Goal: Task Accomplishment & Management: Use online tool/utility

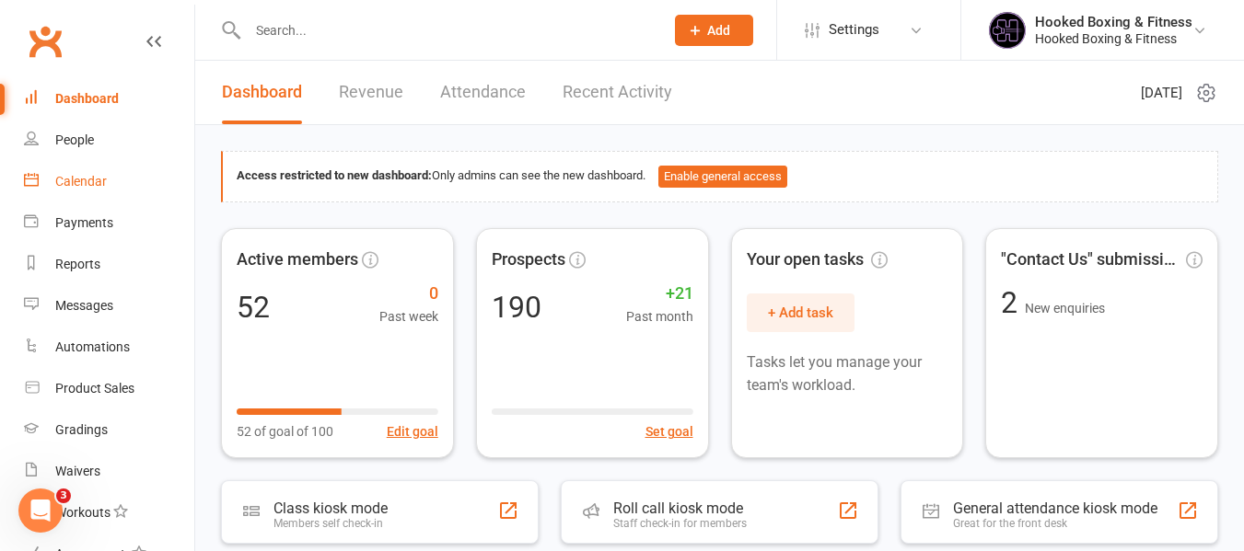
click at [100, 185] on div "Calendar" at bounding box center [81, 181] width 52 height 15
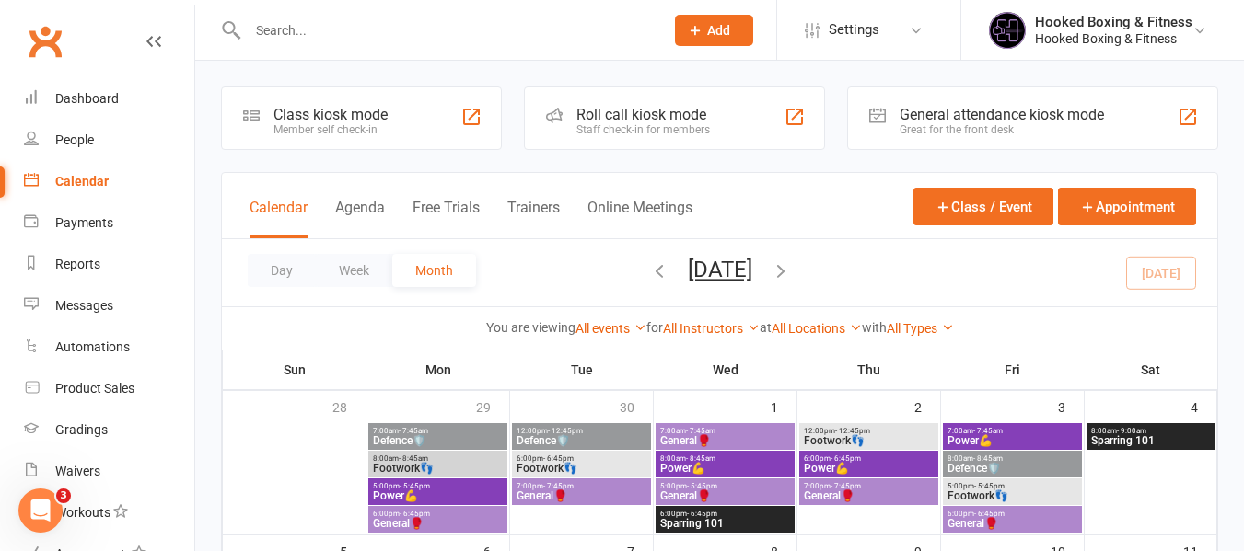
click at [539, 256] on div "Day Week Month [DATE] [DATE] Sun Mon Tue Wed Thu Fri Sat 28 29 30 01 02 03 04 0…" at bounding box center [719, 272] width 995 height 67
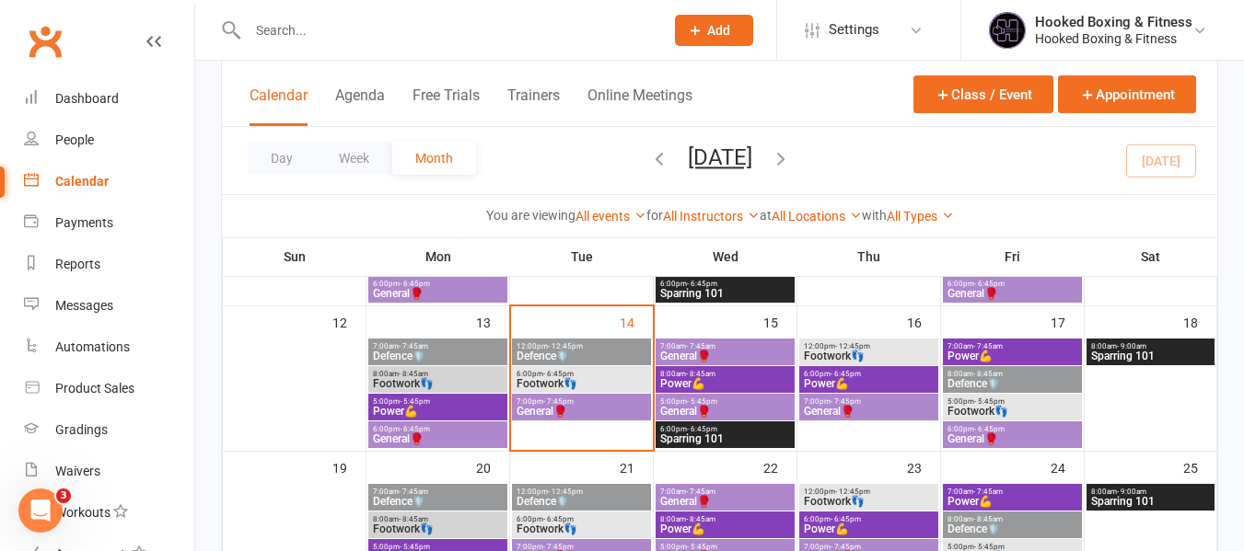
scroll to position [376, 0]
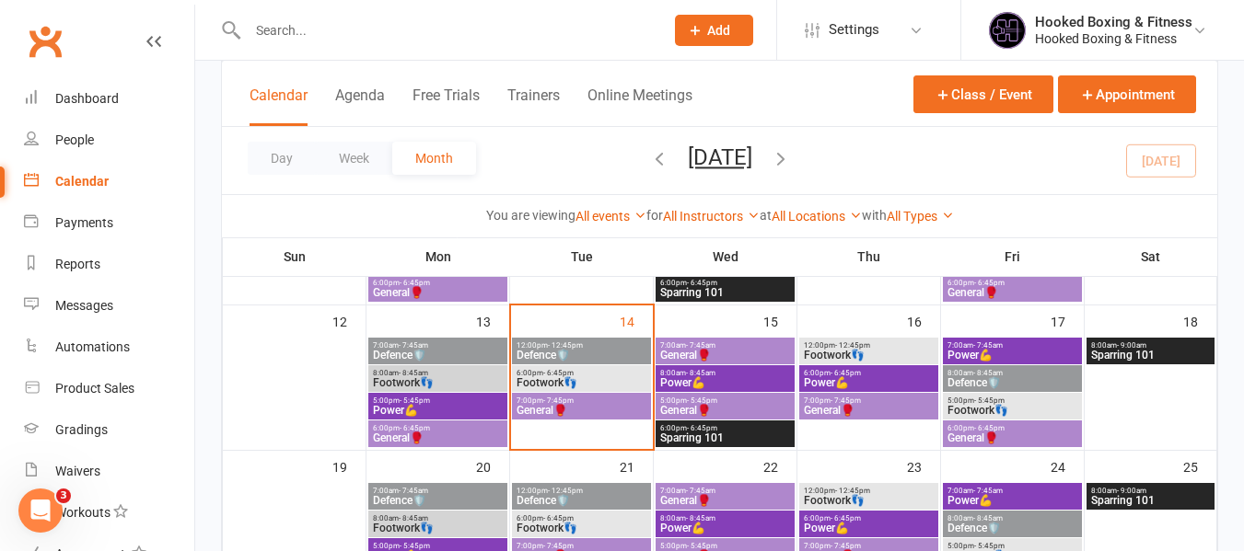
click at [573, 353] on span "Defence🛡️" at bounding box center [582, 355] width 132 height 11
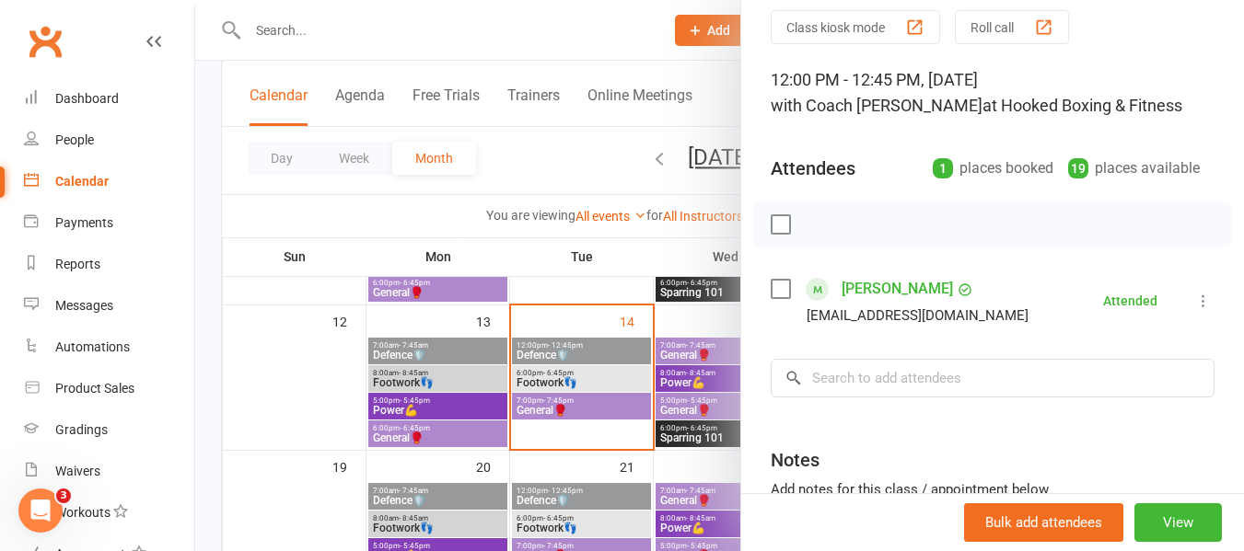
scroll to position [70, 0]
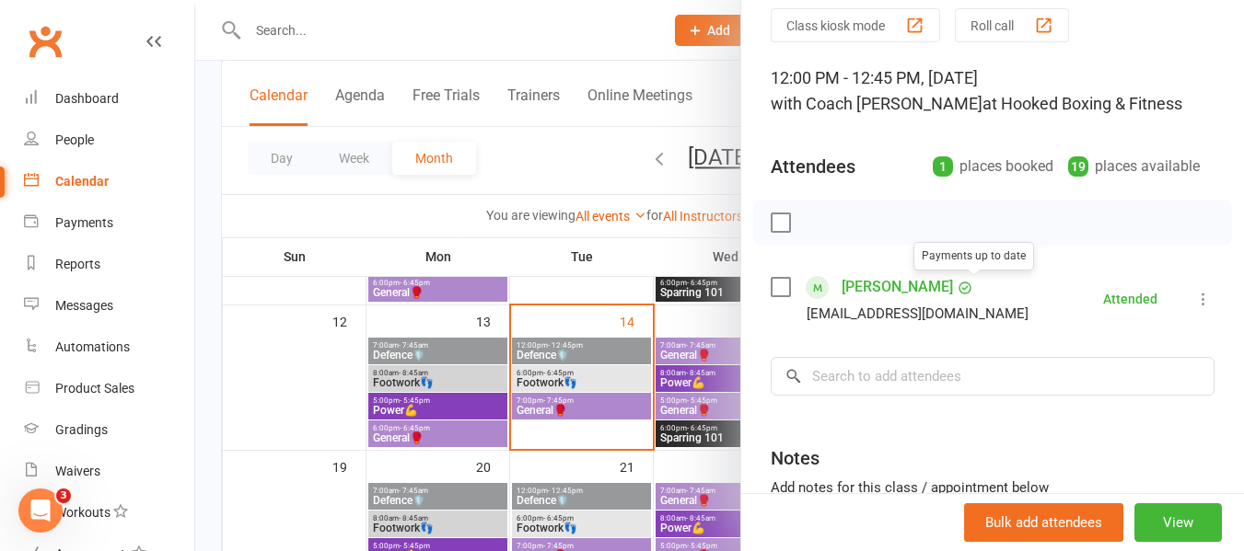
click at [610, 358] on div at bounding box center [719, 275] width 1049 height 551
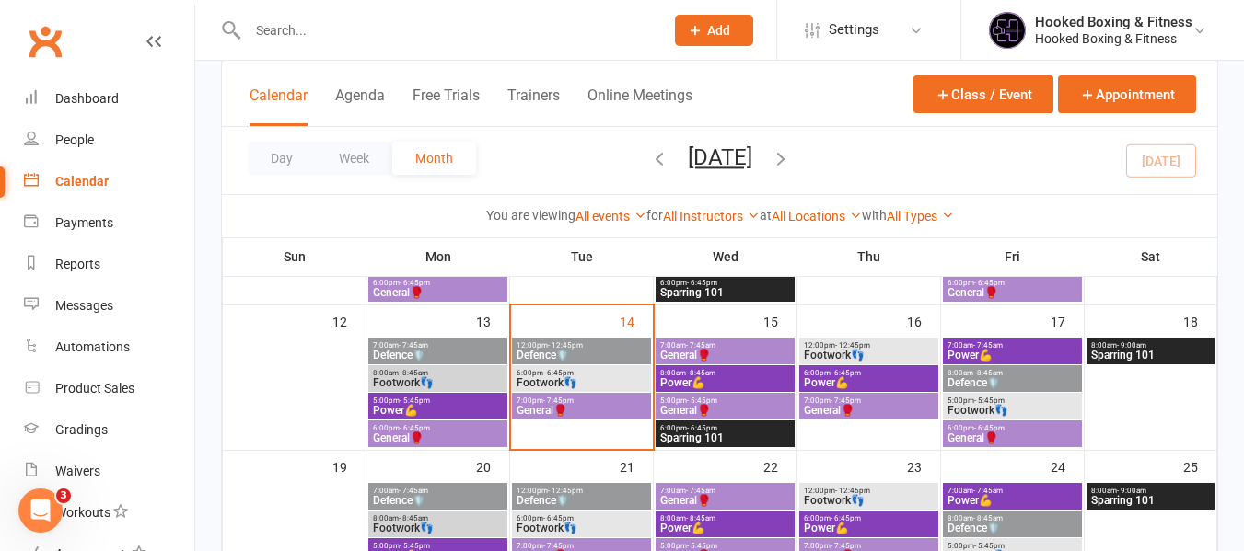
click at [580, 352] on span "Defence🛡️" at bounding box center [582, 355] width 132 height 11
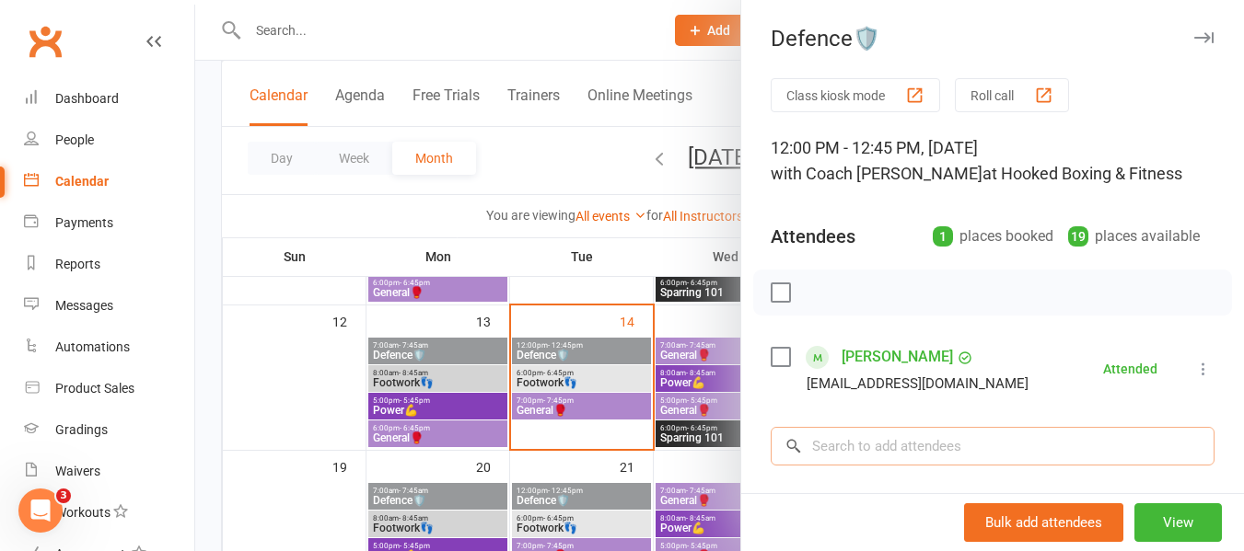
click at [881, 439] on input "search" at bounding box center [993, 446] width 444 height 39
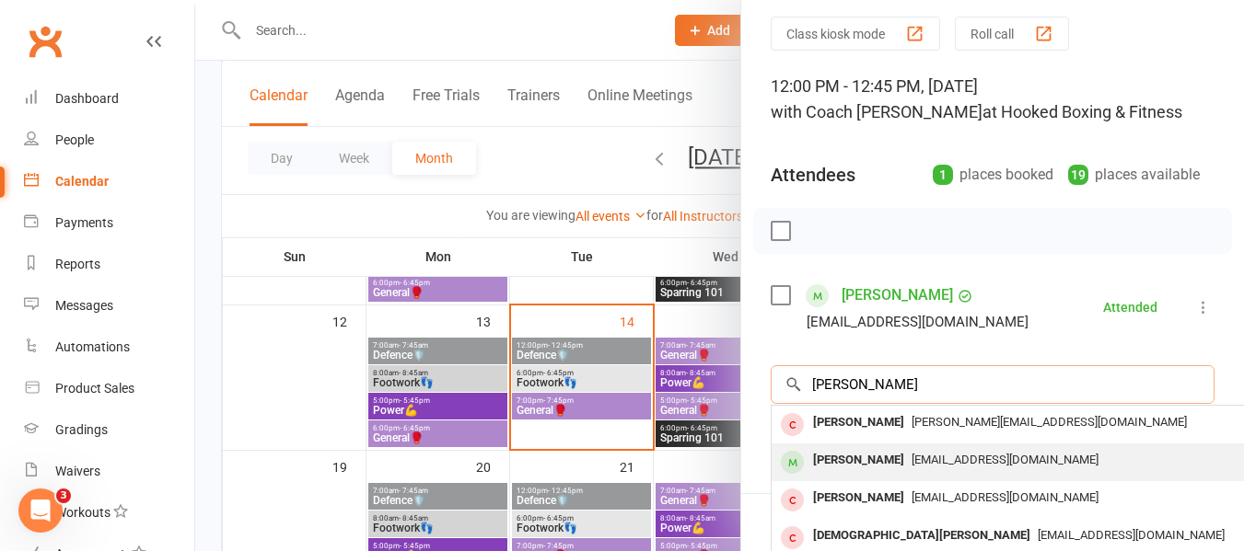
scroll to position [92, 0]
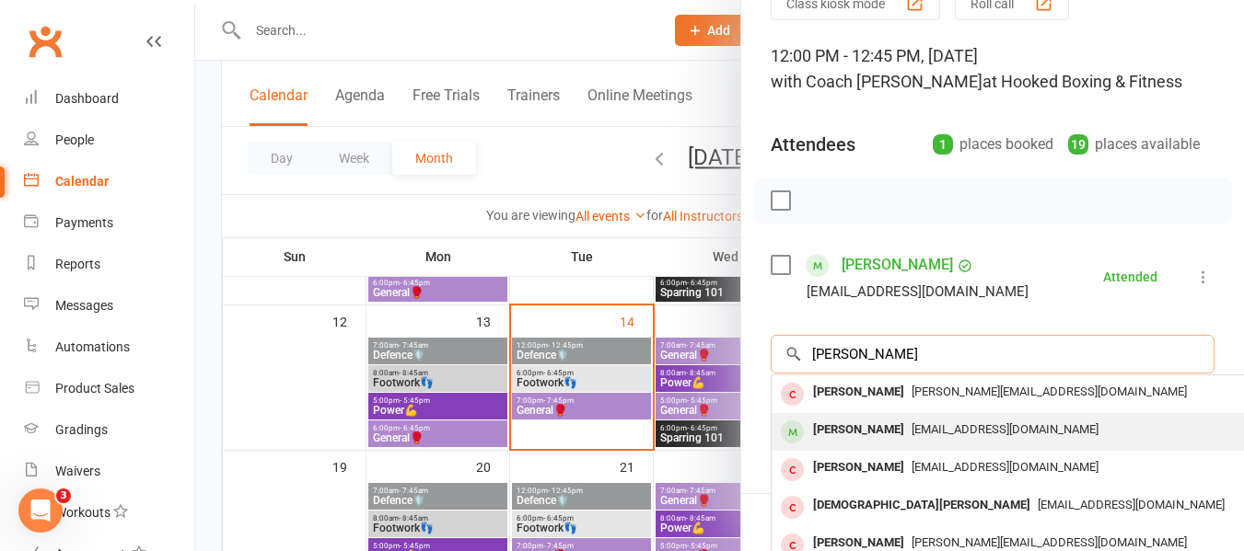
type input "[PERSON_NAME]"
click at [871, 430] on div "[PERSON_NAME]" at bounding box center [858, 430] width 106 height 27
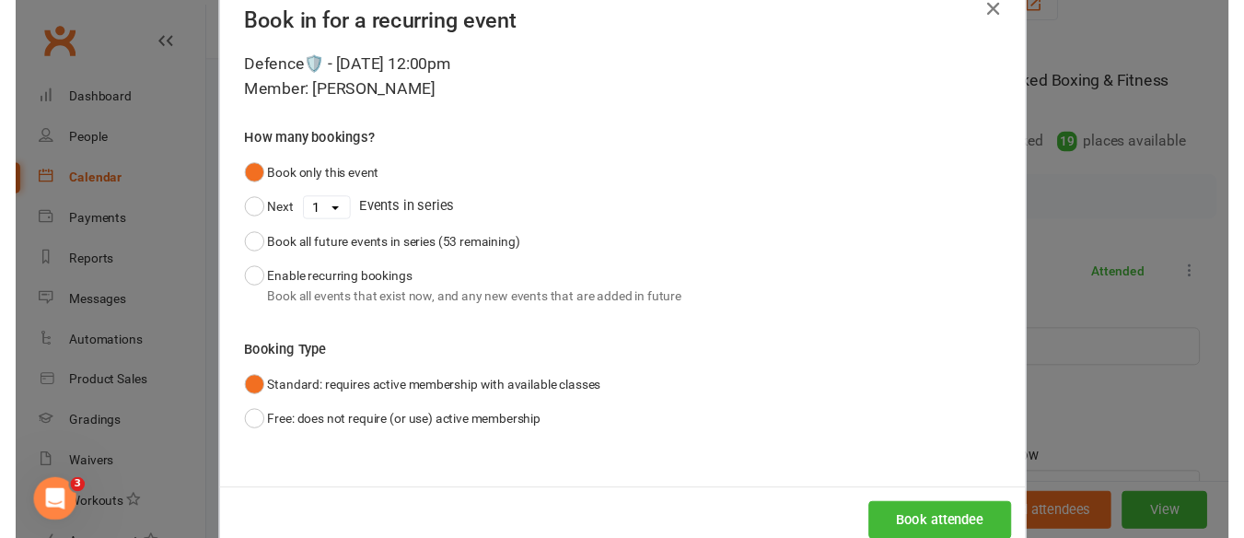
scroll to position [90, 0]
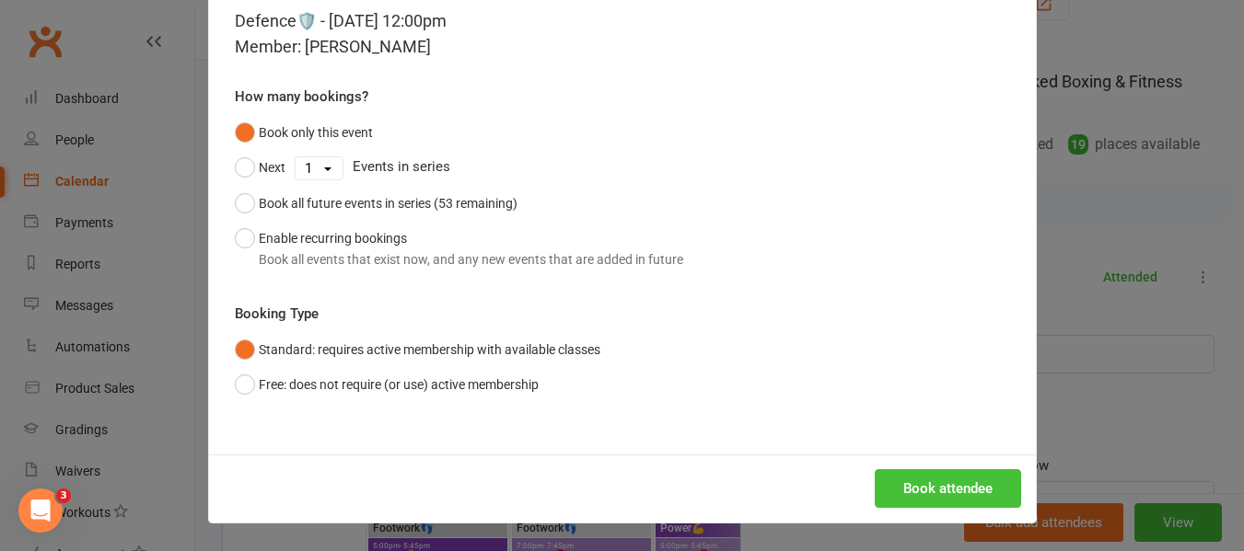
click at [938, 481] on button "Book attendee" at bounding box center [948, 488] width 146 height 39
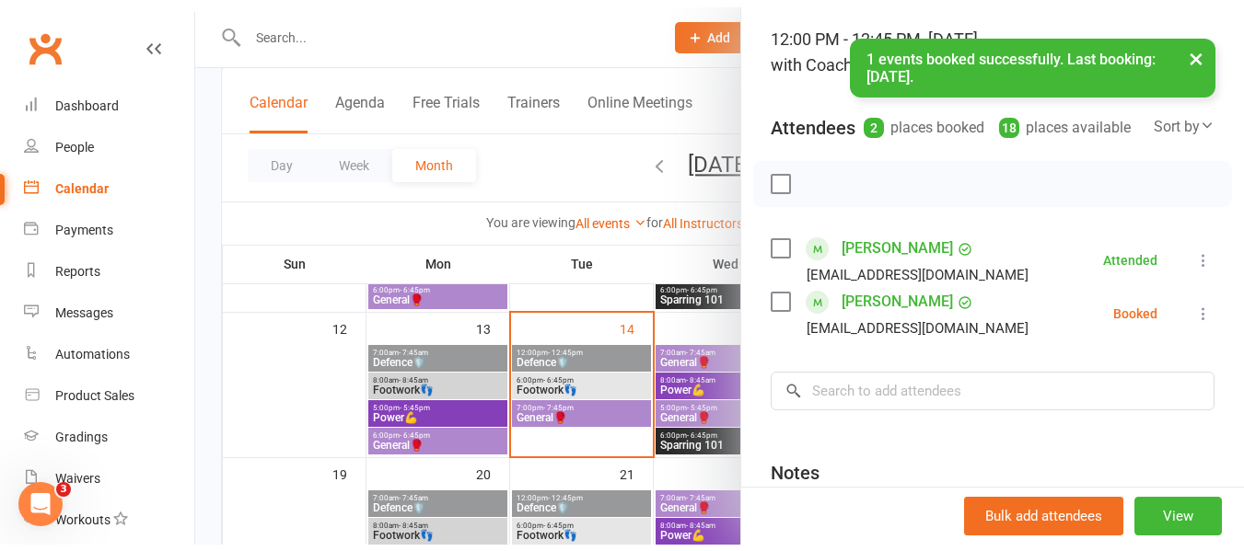
scroll to position [184, 0]
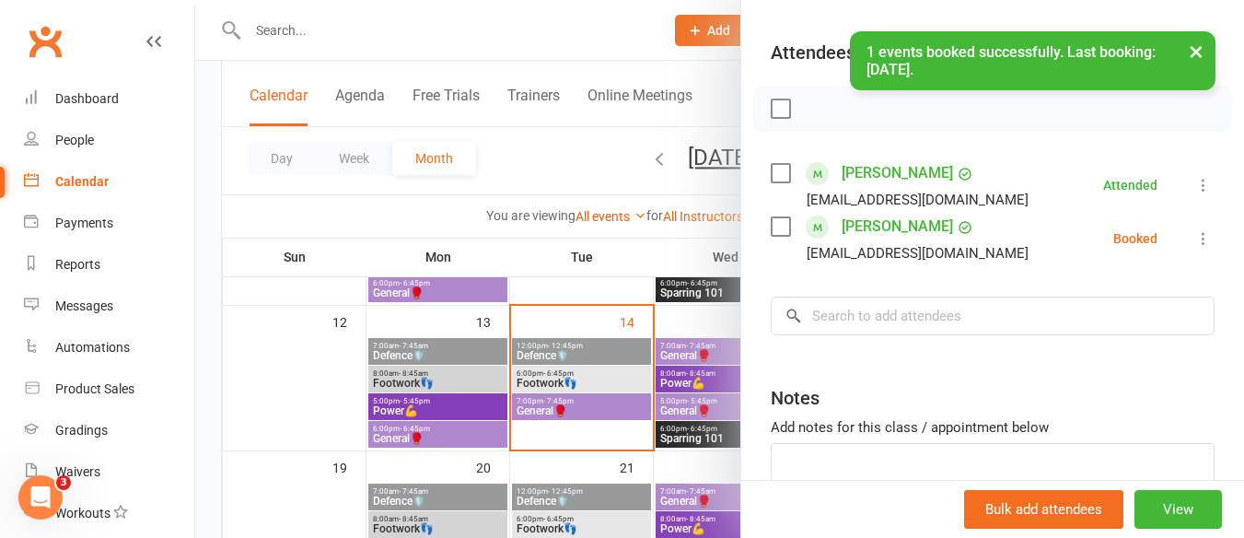
click at [1194, 248] on icon at bounding box center [1203, 238] width 18 height 18
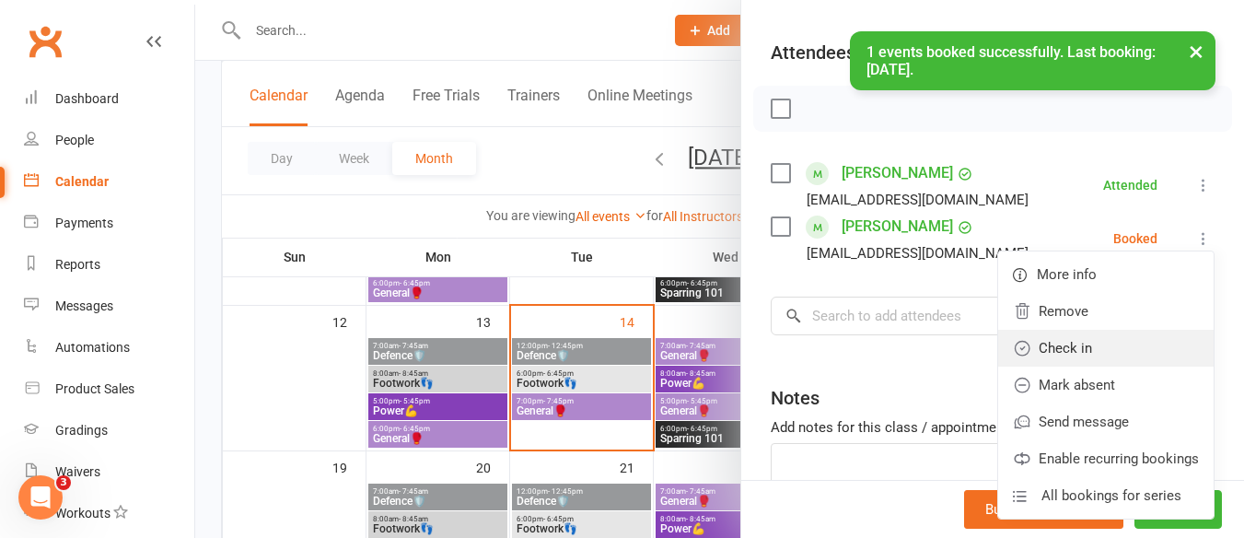
click at [1080, 362] on link "Check in" at bounding box center [1105, 348] width 215 height 37
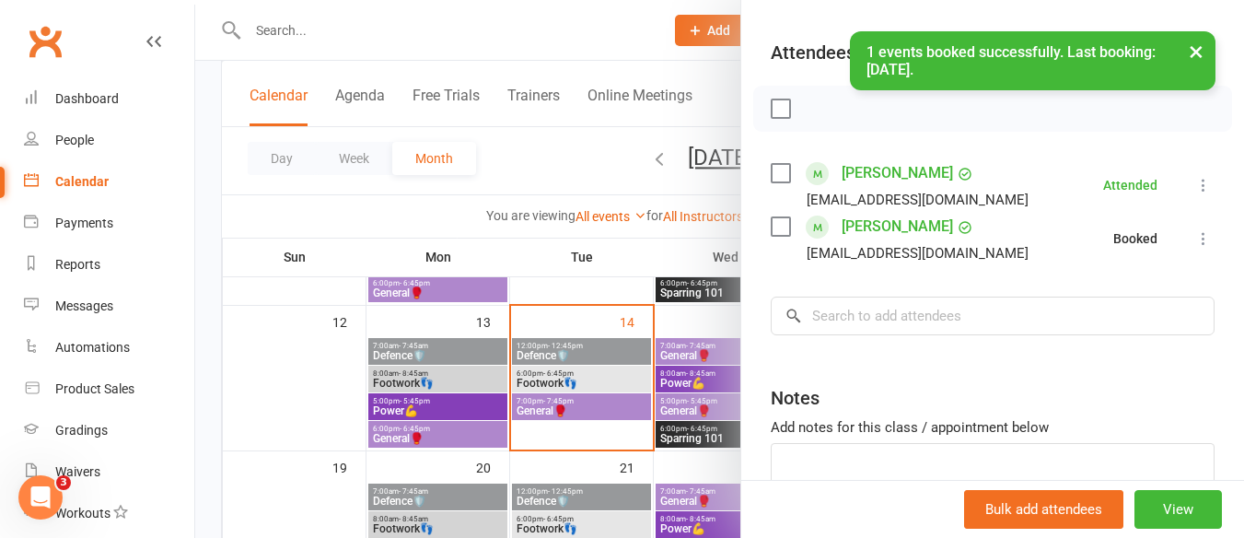
click at [558, 384] on div at bounding box center [719, 269] width 1049 height 538
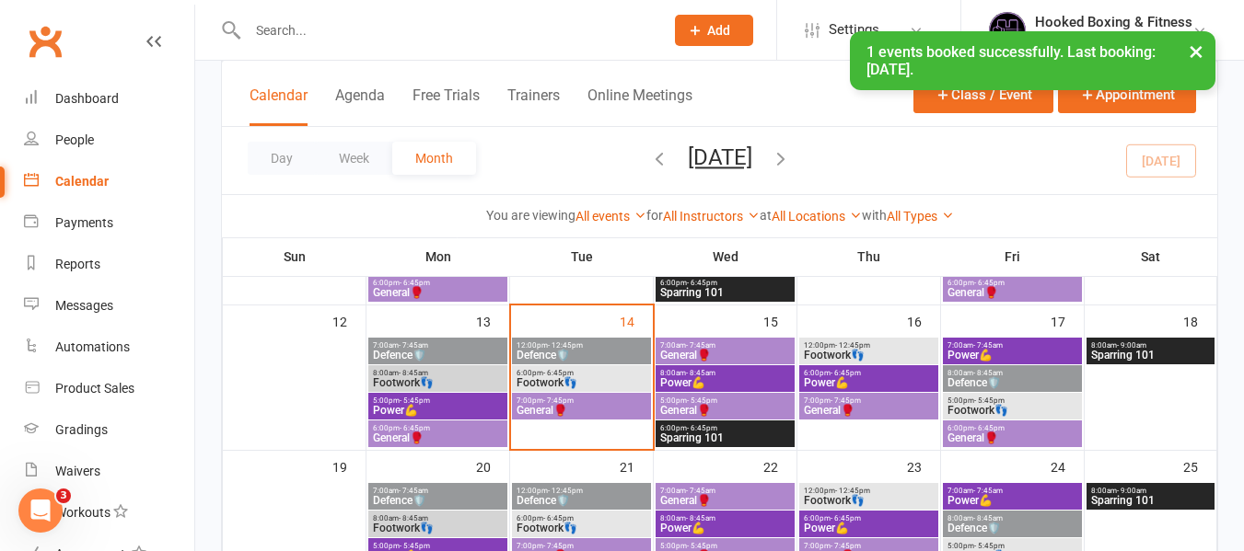
click at [572, 403] on span "- 7:45pm" at bounding box center [558, 401] width 30 height 8
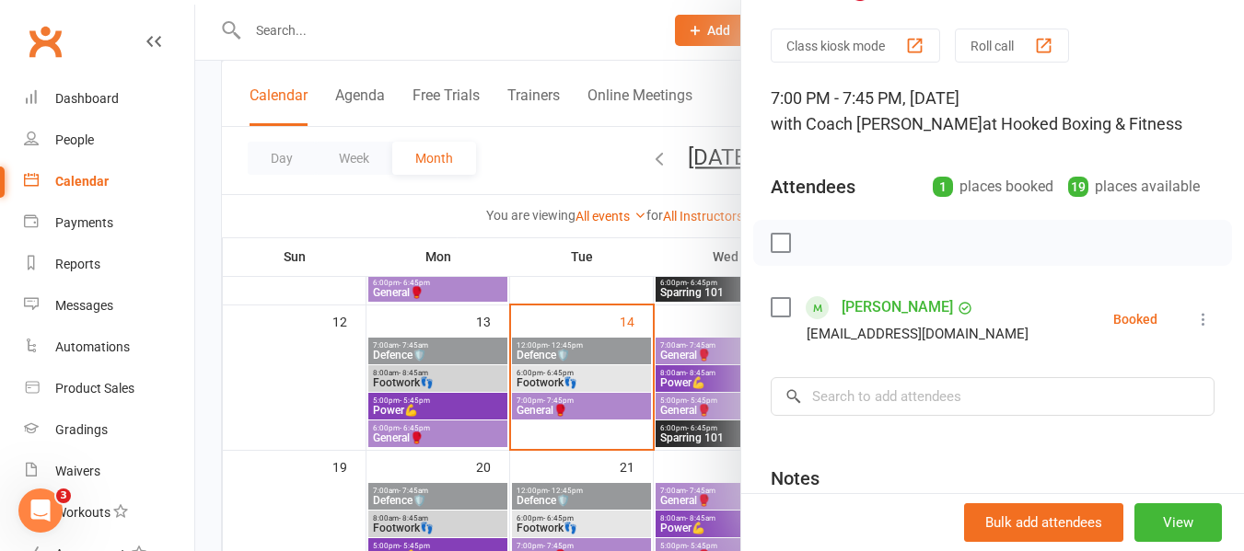
scroll to position [92, 0]
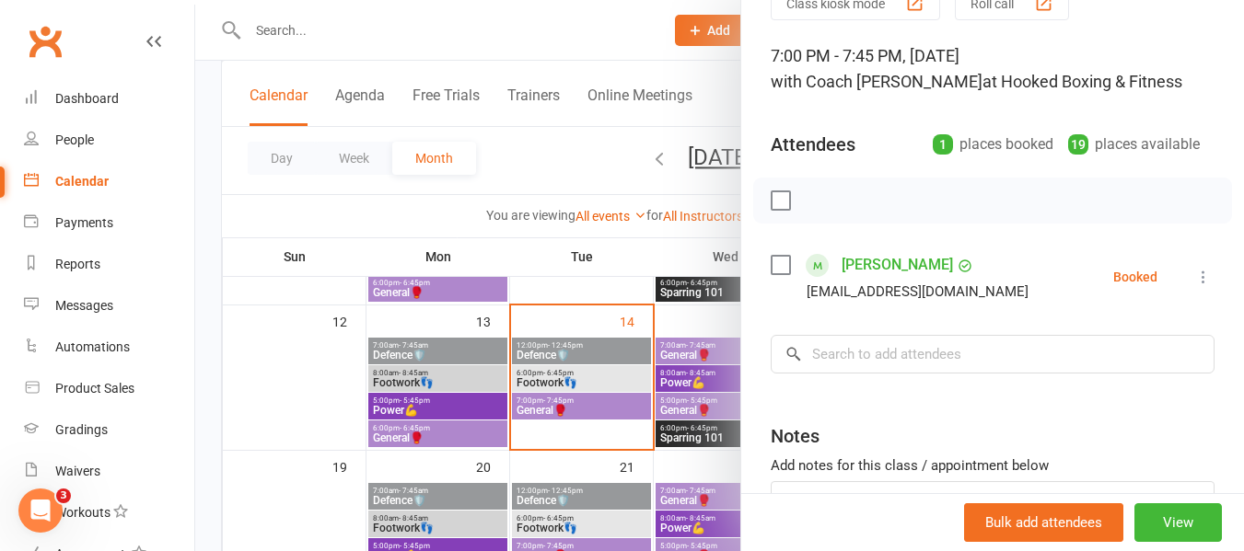
click at [551, 332] on div at bounding box center [719, 275] width 1049 height 551
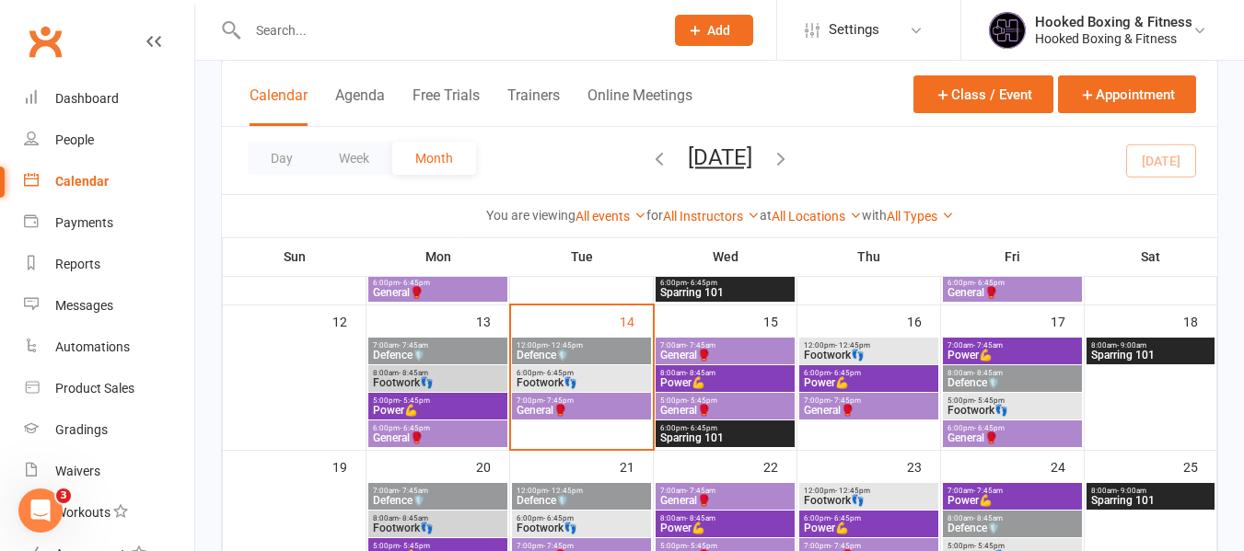
click at [562, 360] on span "Defence🛡️" at bounding box center [582, 355] width 132 height 11
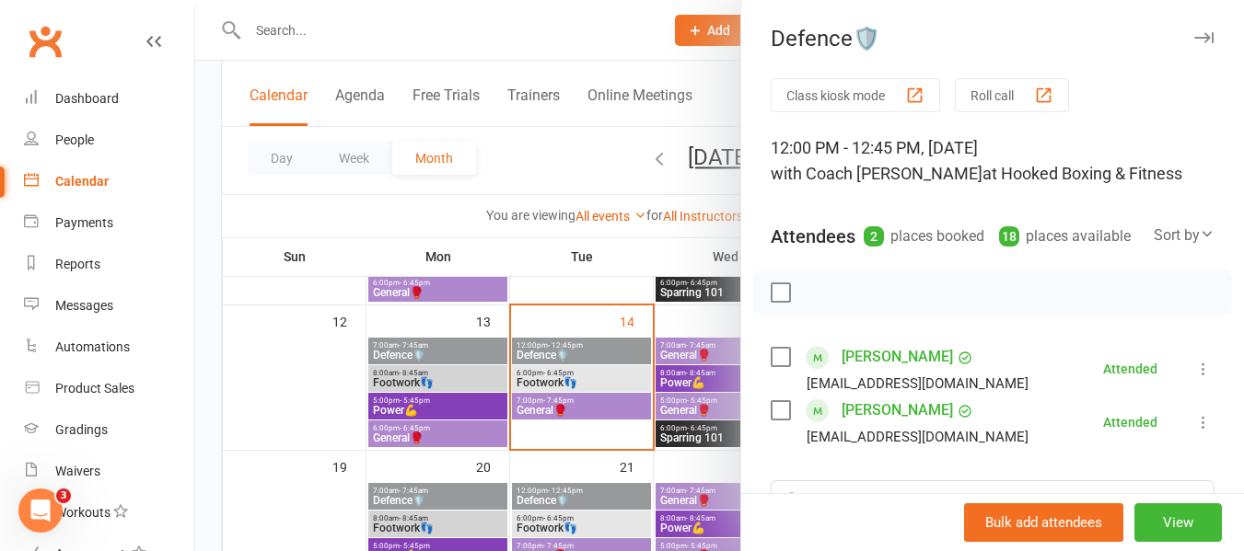
click at [609, 388] on div at bounding box center [719, 275] width 1049 height 551
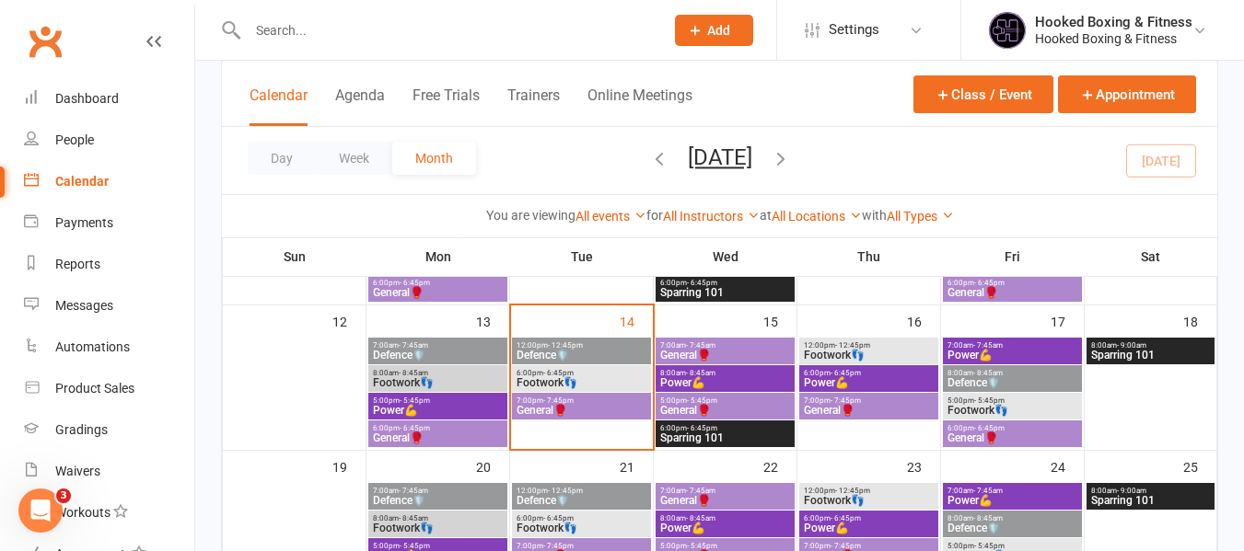
click at [579, 384] on span "Footwork👣" at bounding box center [582, 382] width 132 height 11
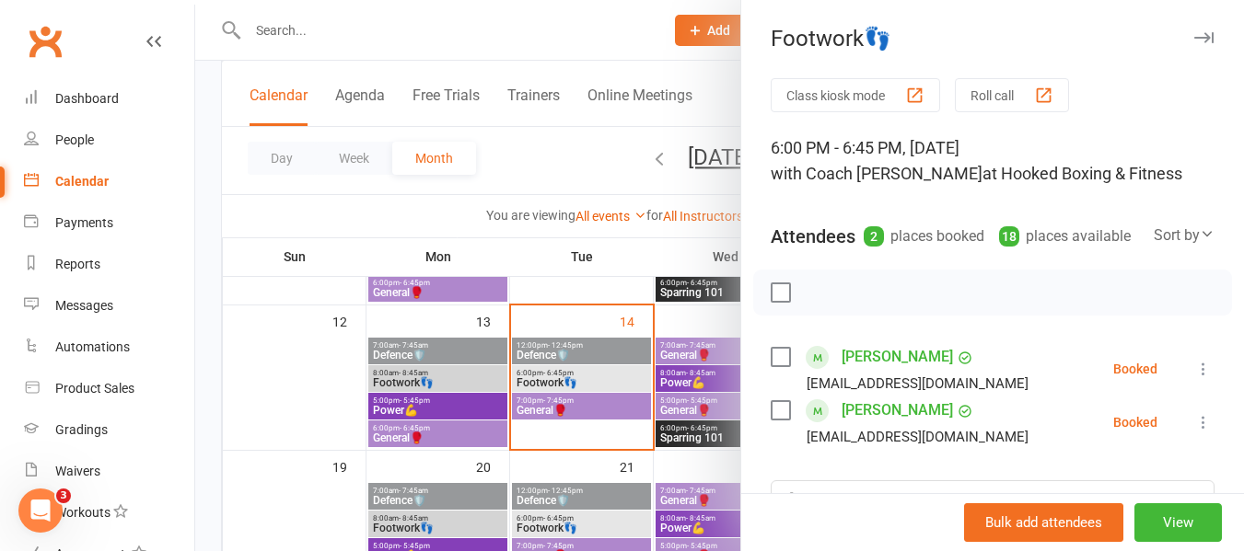
drag, startPoint x: 562, startPoint y: 358, endPoint x: 563, endPoint y: 391, distance: 33.2
click at [562, 358] on div at bounding box center [719, 275] width 1049 height 551
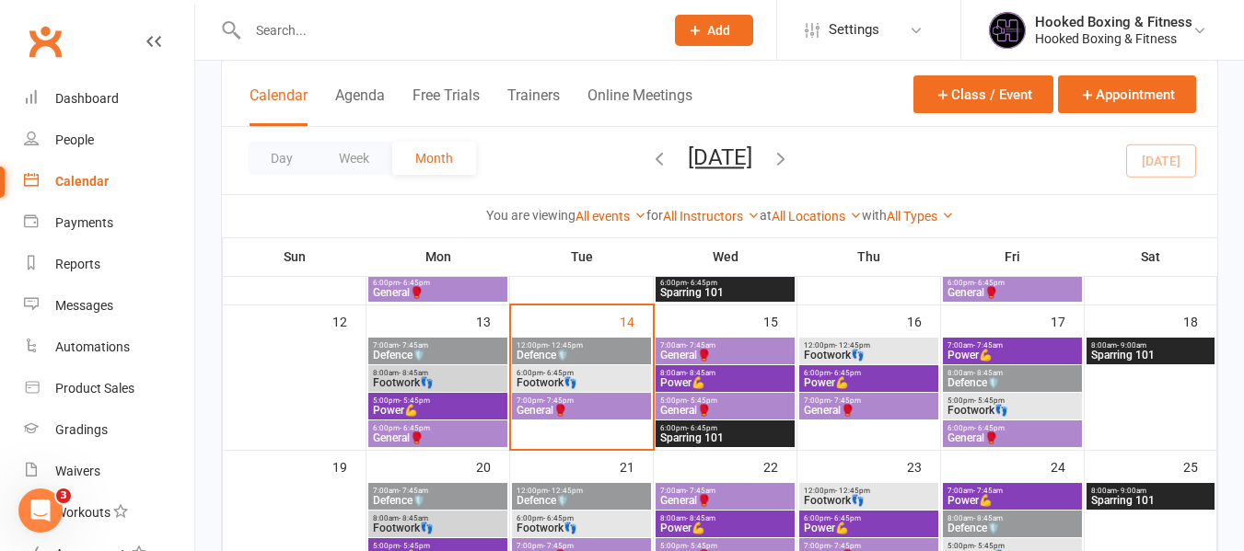
click at [615, 401] on span "7:00pm - 7:45pm" at bounding box center [582, 401] width 132 height 8
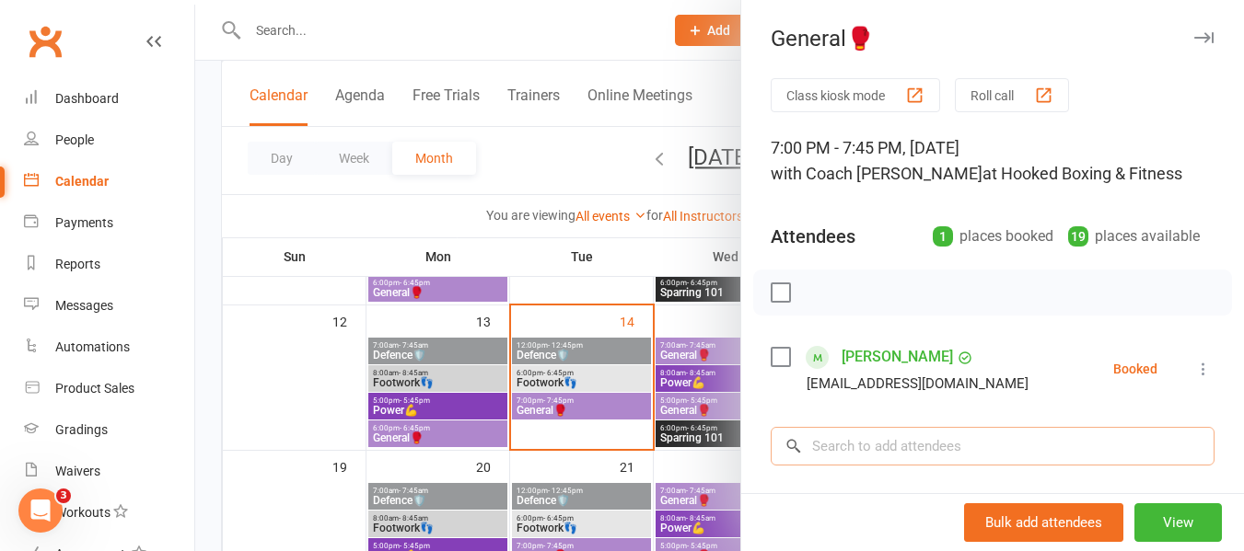
click at [946, 441] on input "search" at bounding box center [993, 446] width 444 height 39
paste input "[PERSON_NAME]"
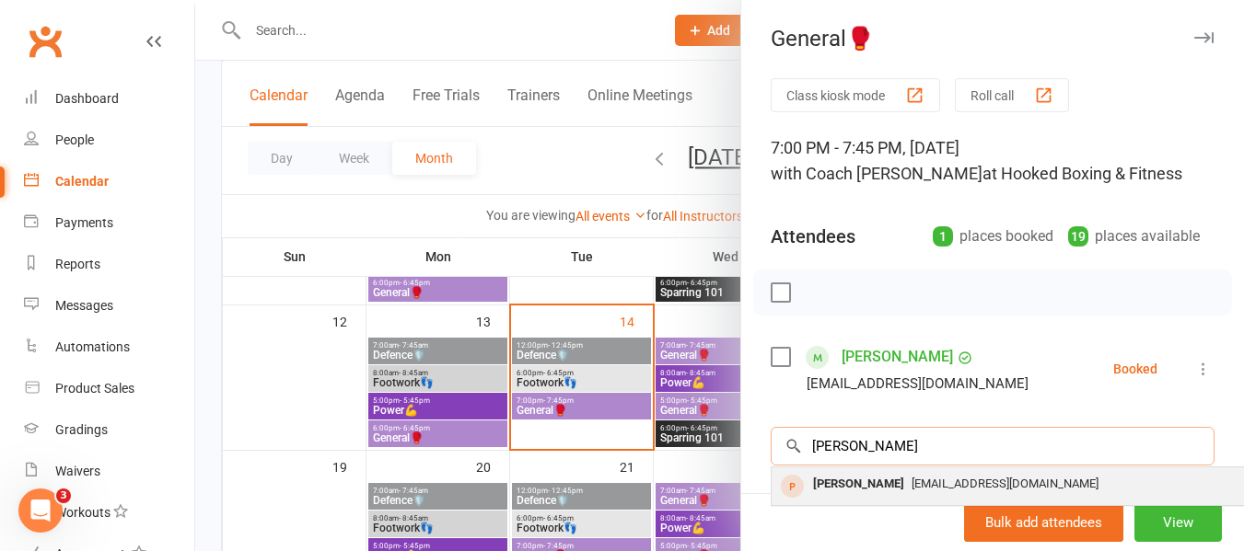
type input "[PERSON_NAME]"
click at [911, 486] on span "[EMAIL_ADDRESS][DOMAIN_NAME]" at bounding box center [1004, 484] width 187 height 14
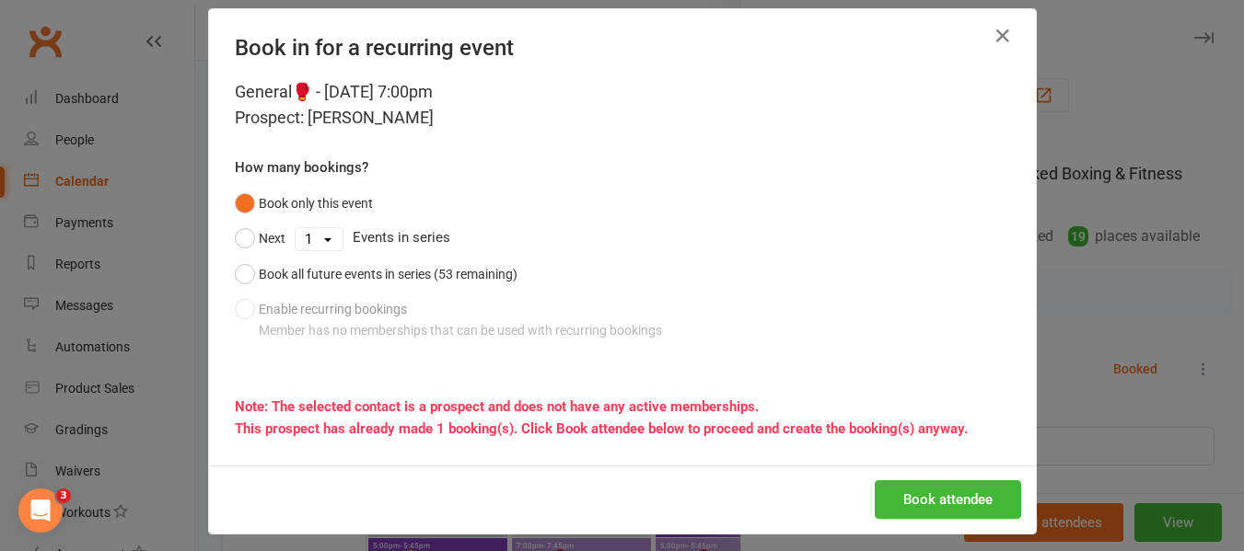
scroll to position [30, 0]
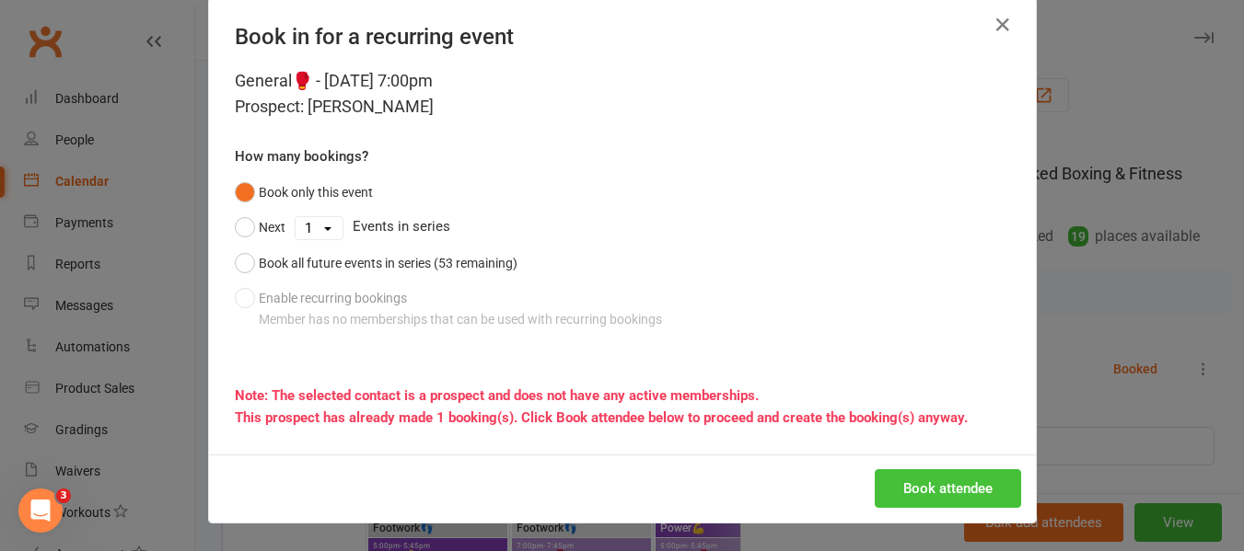
click at [961, 482] on button "Book attendee" at bounding box center [948, 488] width 146 height 39
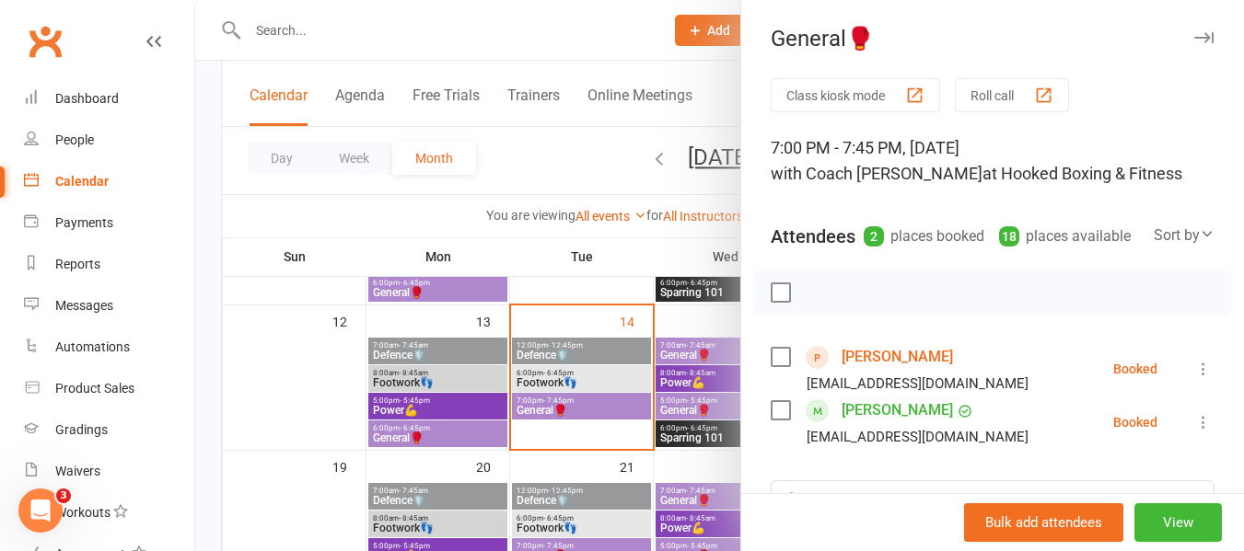
click at [661, 457] on div at bounding box center [719, 275] width 1049 height 551
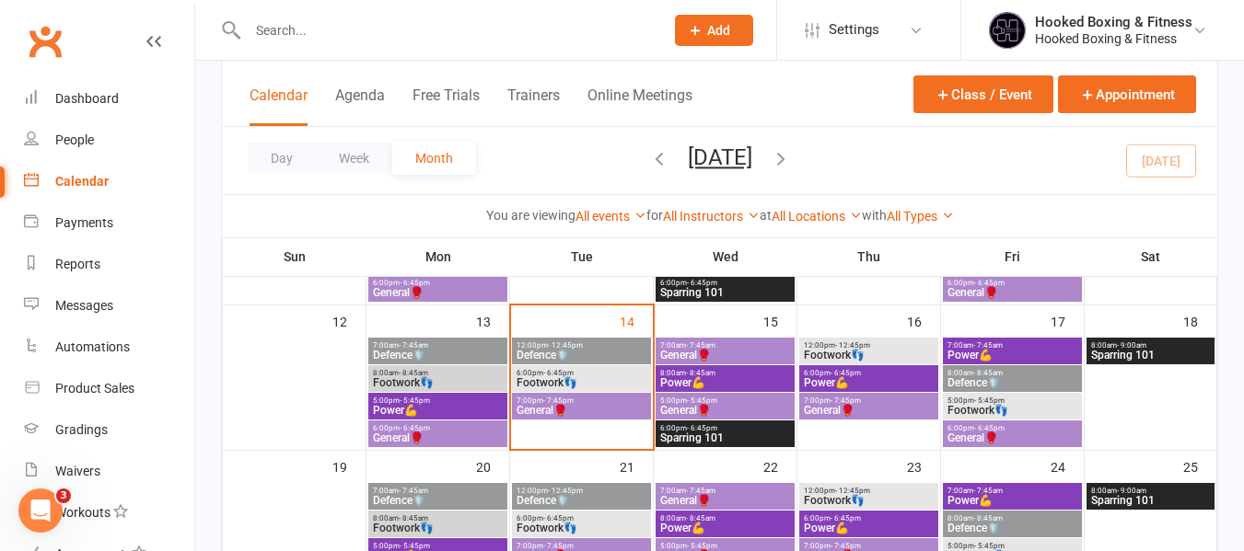
click at [716, 410] on span "General🥊" at bounding box center [725, 410] width 132 height 11
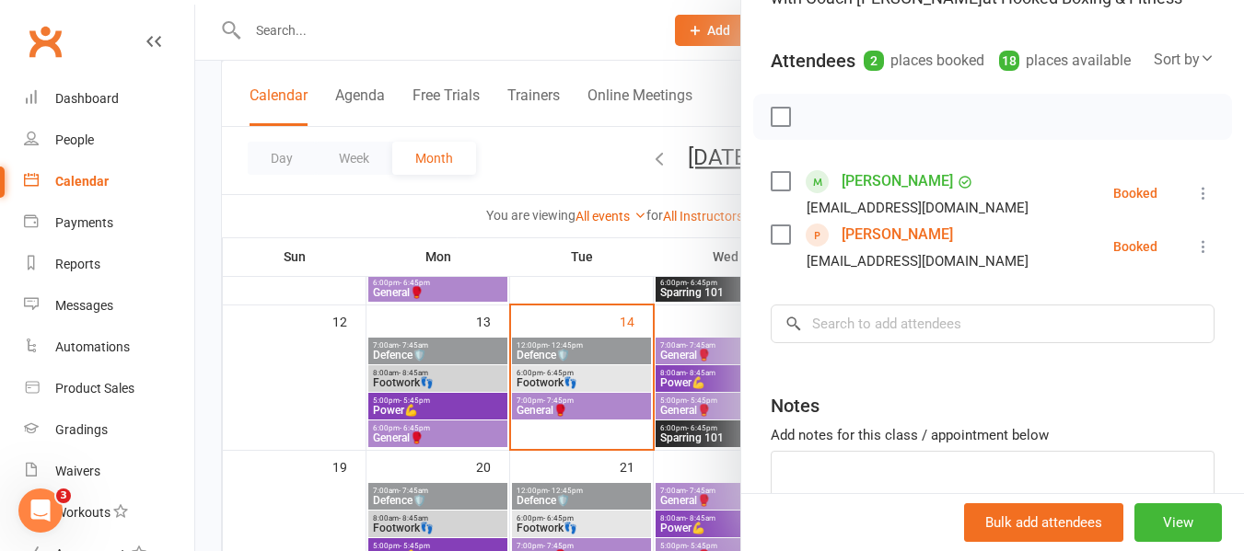
scroll to position [184, 0]
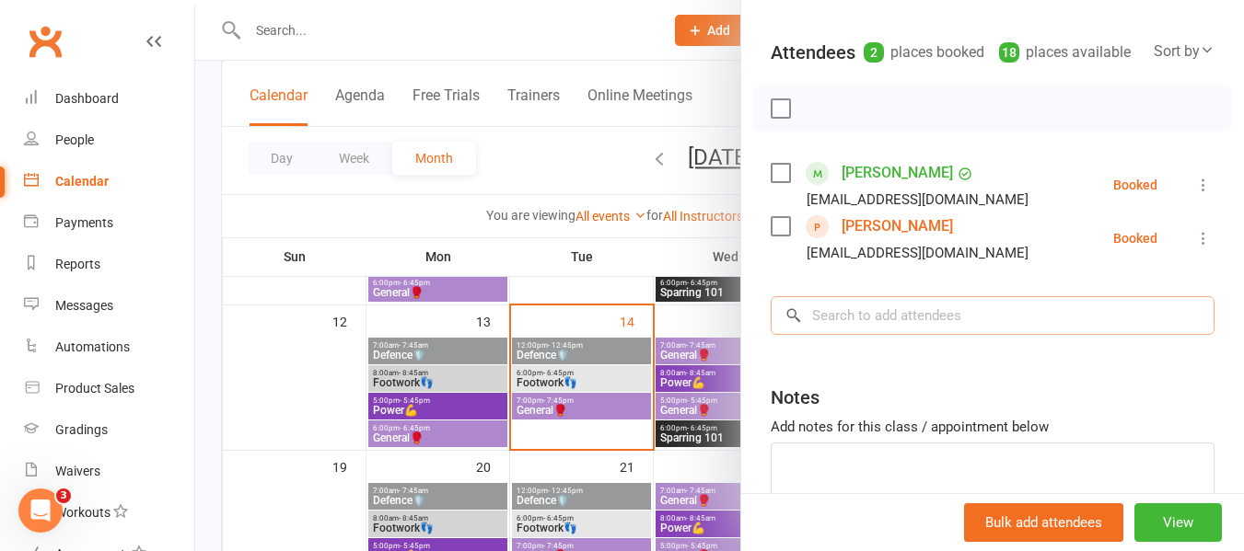
click at [929, 335] on input "search" at bounding box center [993, 315] width 444 height 39
paste input "[PERSON_NAME]"
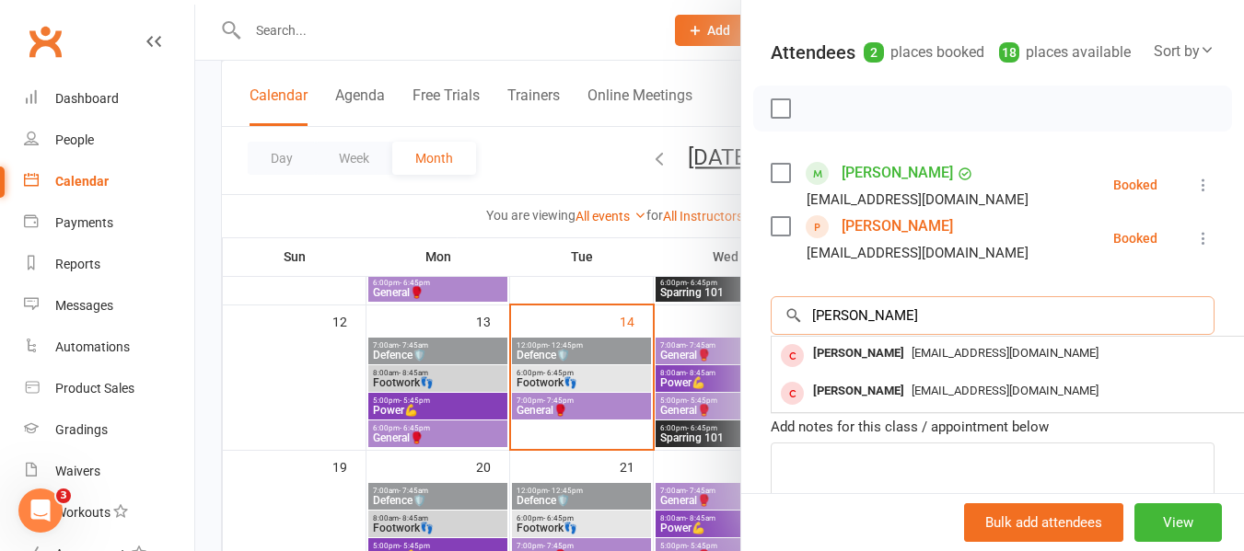
type input "[PERSON_NAME]"
click at [666, 373] on div at bounding box center [719, 275] width 1049 height 551
